Goal: Communication & Community: Participate in discussion

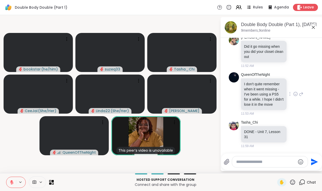
scroll to position [1380, 0]
click at [294, 133] on icon at bounding box center [295, 133] width 5 height 5
click at [256, 124] on div "Select Reaction: Heart" at bounding box center [255, 125] width 5 height 5
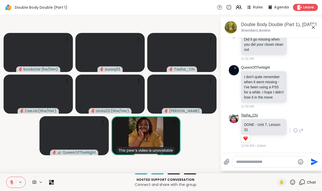
scroll to position [1387, 0]
click at [250, 159] on textarea "Type your message" at bounding box center [265, 161] width 59 height 5
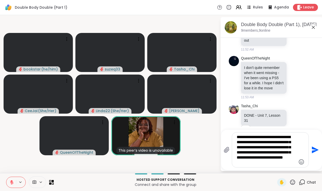
type textarea "**********"
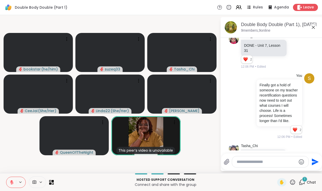
scroll to position [1515, 0]
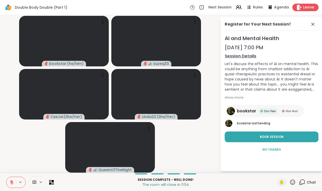
click at [314, 6] on span "Leave" at bounding box center [308, 7] width 11 height 5
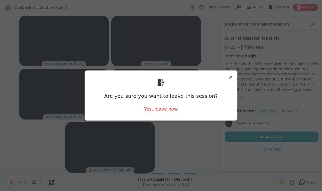
click at [164, 110] on div "Yes, leave now" at bounding box center [161, 109] width 34 height 6
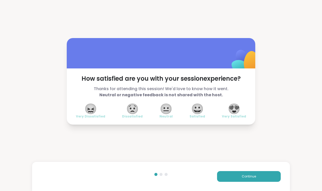
click at [237, 109] on span "😍" at bounding box center [234, 108] width 13 height 9
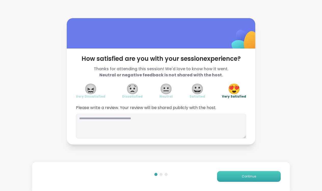
click at [239, 172] on button "Continue" at bounding box center [249, 176] width 64 height 11
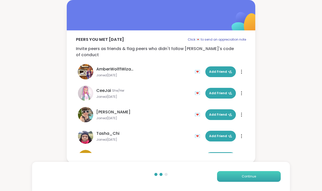
click at [239, 175] on button "Continue" at bounding box center [249, 176] width 64 height 11
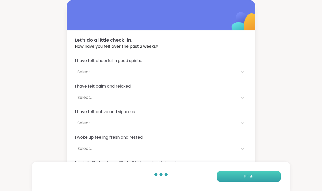
click at [239, 175] on button "Finish" at bounding box center [249, 176] width 64 height 11
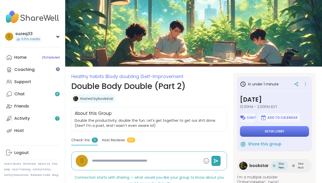
click at [260, 130] on button "Enter lobby" at bounding box center [274, 131] width 69 height 11
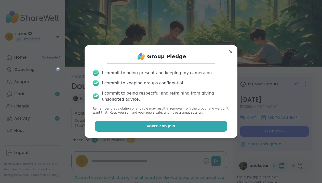
click at [185, 125] on button "Agree and Join" at bounding box center [161, 126] width 133 height 11
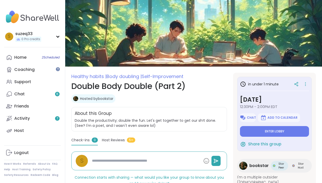
type textarea "*"
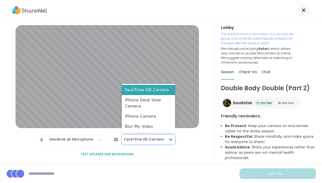
click at [168, 140] on icon at bounding box center [170, 139] width 5 height 5
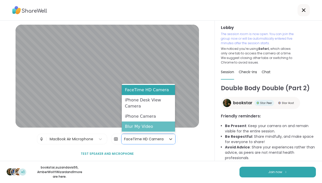
click at [150, 129] on div "Blur My Video" at bounding box center [148, 127] width 53 height 10
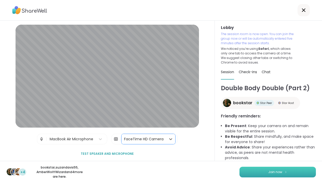
click at [276, 171] on span "Join now" at bounding box center [275, 172] width 14 height 5
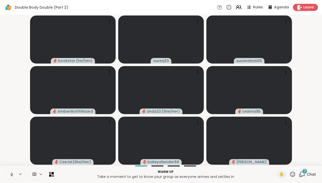
click at [12, 174] on icon at bounding box center [11, 175] width 5 height 5
